Goal: Task Accomplishment & Management: Manage account settings

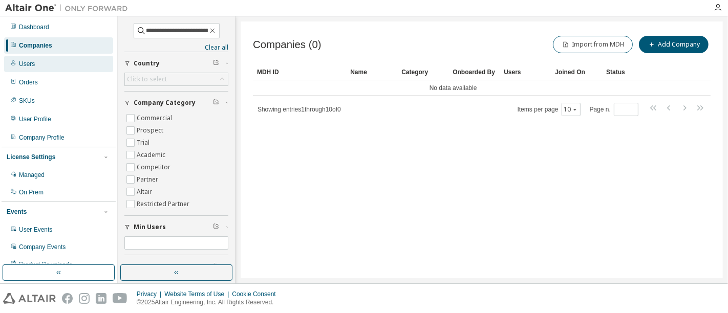
click at [50, 64] on div "Users" at bounding box center [58, 64] width 109 height 16
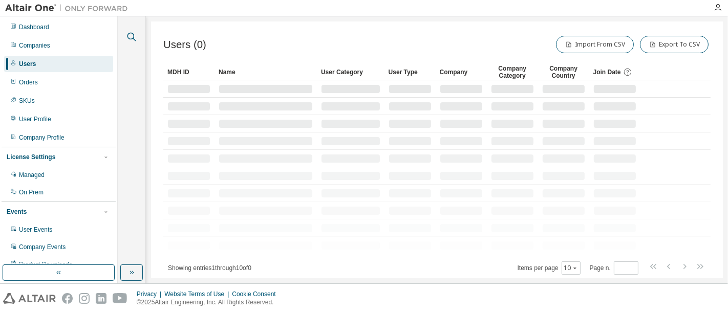
click at [129, 41] on icon "button" at bounding box center [131, 37] width 12 height 12
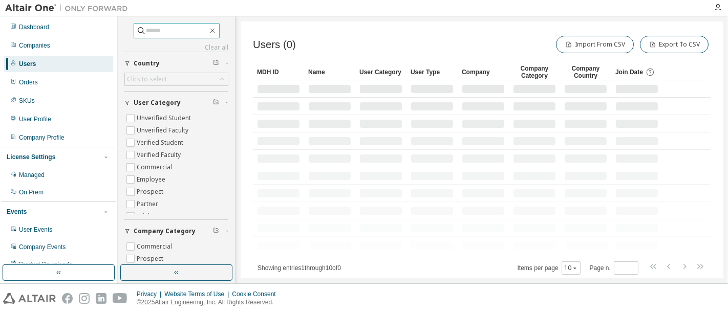
click at [154, 30] on input "text" at bounding box center [176, 31] width 61 height 10
paste input "**********"
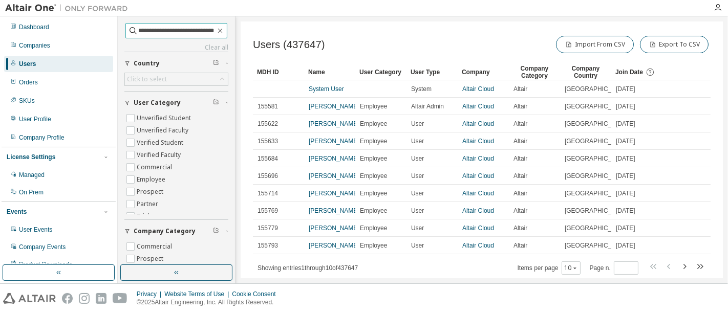
type input "**********"
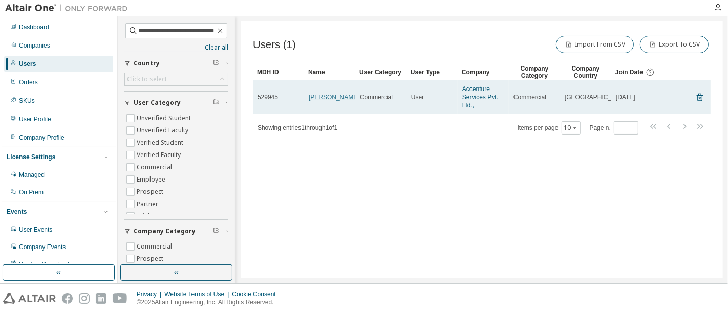
click at [323, 98] on link "Saurabh Kumar" at bounding box center [334, 97] width 51 height 7
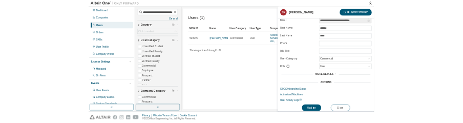
scroll to position [29, 0]
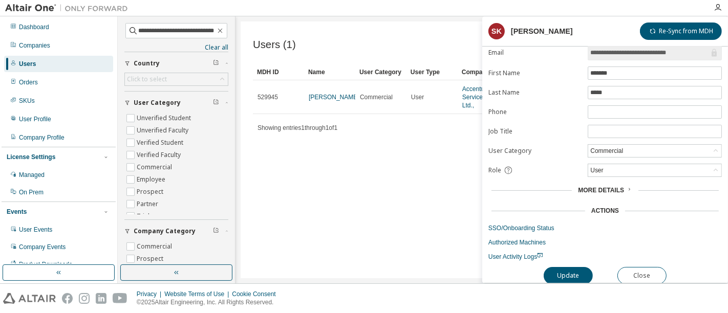
click at [531, 230] on form "**********" at bounding box center [606, 143] width 234 height 238
click at [522, 228] on link "SSO/Onboarding Status" at bounding box center [606, 228] width 234 height 8
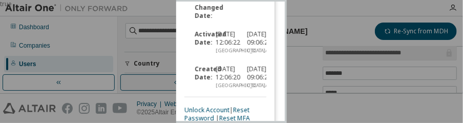
scroll to position [412, 0]
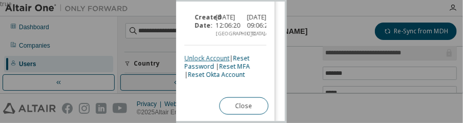
click at [197, 54] on link "Unlock Account" at bounding box center [206, 58] width 45 height 9
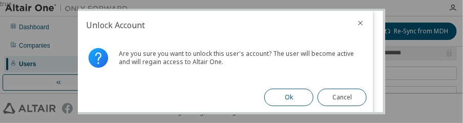
click at [291, 98] on button "Ok" at bounding box center [288, 97] width 49 height 17
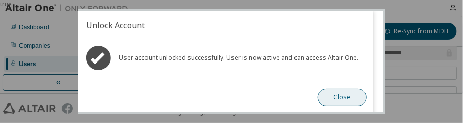
click at [341, 93] on button "Close" at bounding box center [342, 97] width 49 height 17
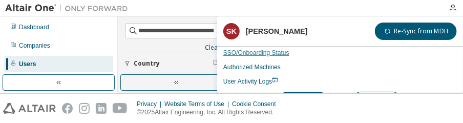
scroll to position [206, 0]
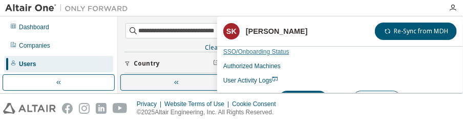
click at [255, 49] on link "SSO/Onboarding Status" at bounding box center [340, 52] width 234 height 8
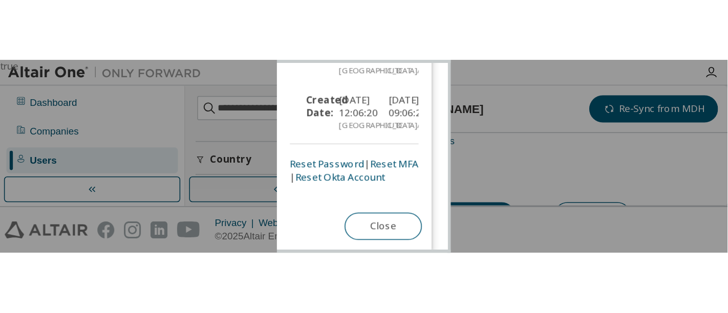
scroll to position [404, 0]
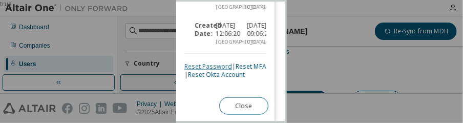
click at [210, 62] on link "Reset Password" at bounding box center [208, 66] width 48 height 9
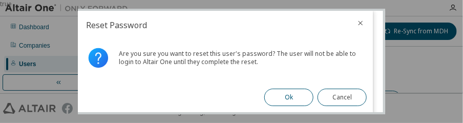
click at [289, 96] on button "Ok" at bounding box center [288, 97] width 49 height 17
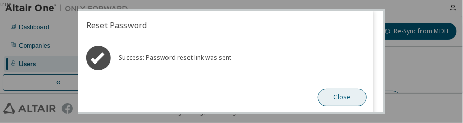
click at [347, 94] on button "Close" at bounding box center [342, 97] width 49 height 17
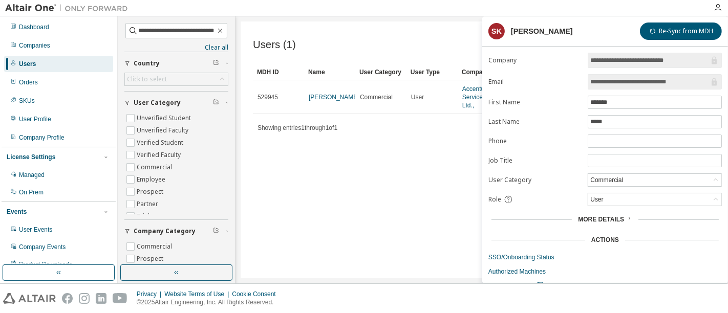
scroll to position [32, 0]
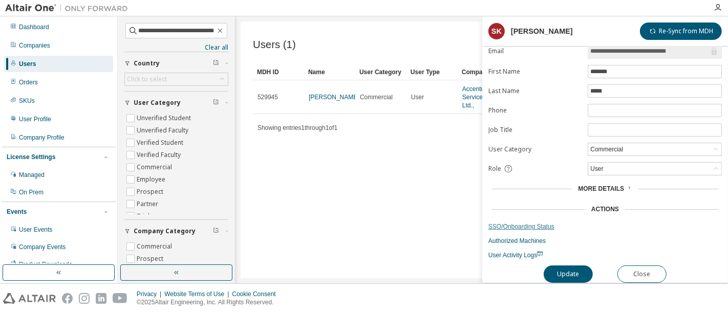
click at [528, 223] on link "SSO/Onboarding Status" at bounding box center [606, 227] width 234 height 8
